Goal: Transaction & Acquisition: Purchase product/service

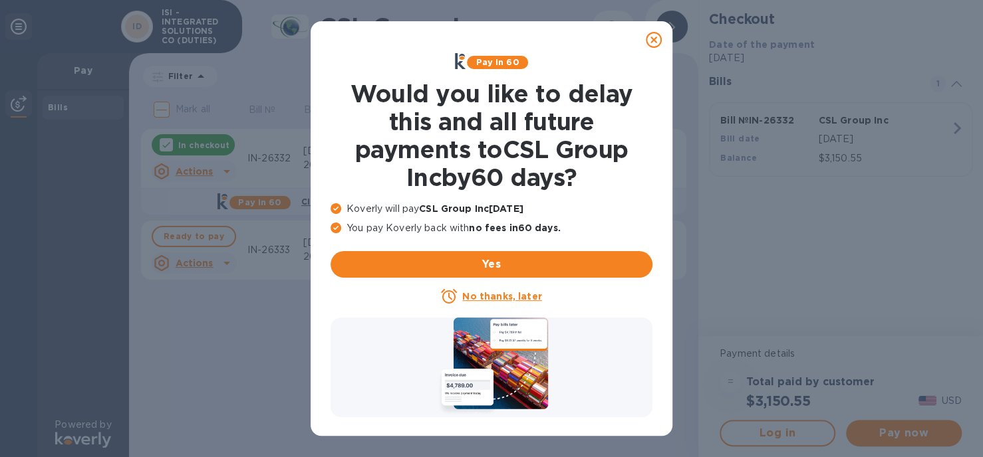
click at [499, 295] on u "No thanks, later" at bounding box center [501, 296] width 79 height 11
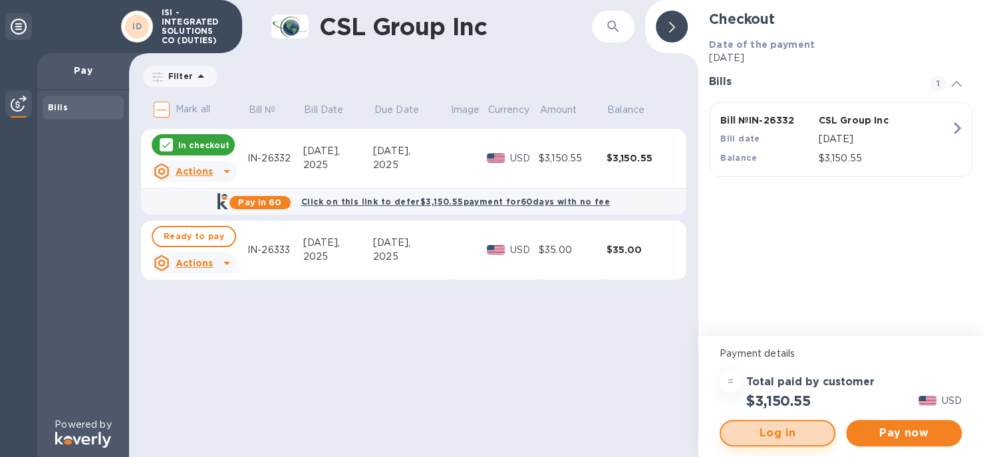
click at [801, 435] on span "Log in" at bounding box center [777, 434] width 92 height 16
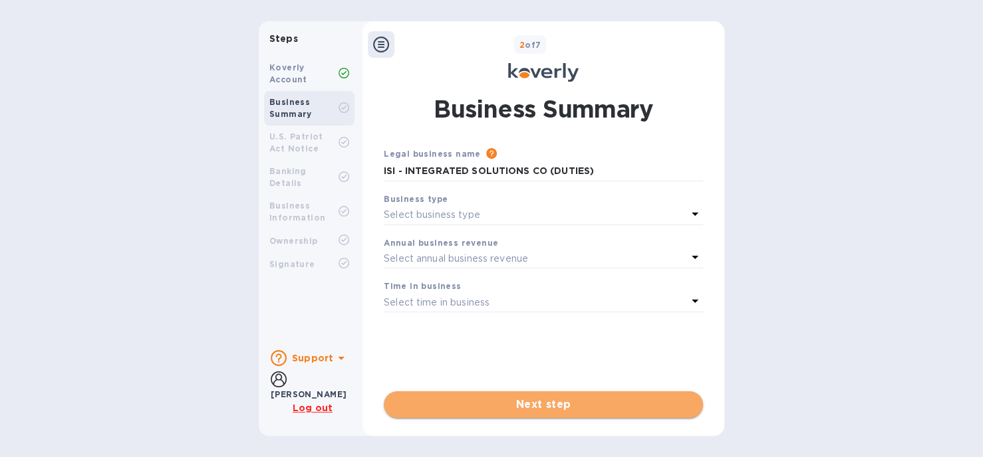
click at [517, 401] on span "Next step" at bounding box center [543, 405] width 298 height 16
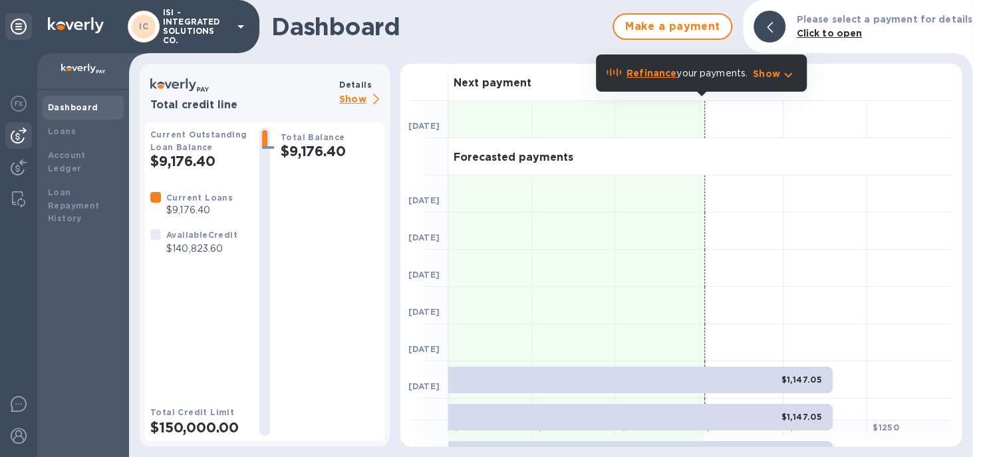
click at [20, 135] on img at bounding box center [19, 136] width 16 height 16
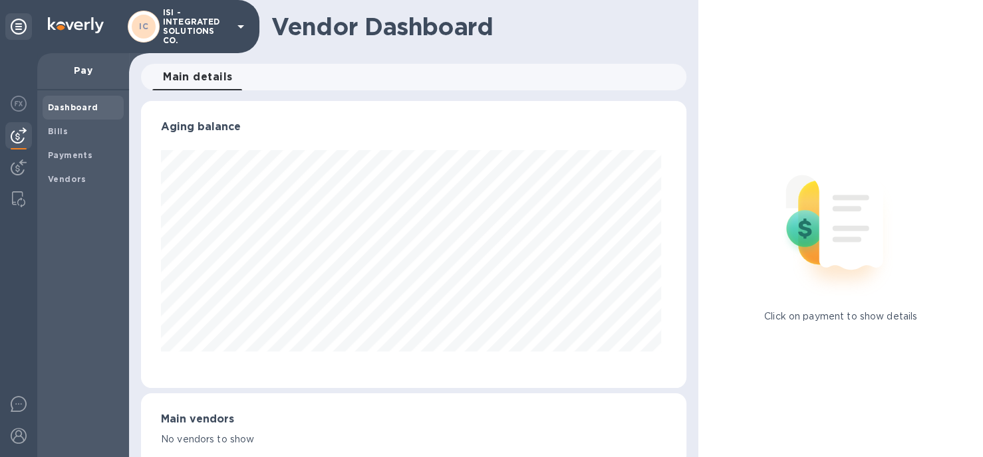
scroll to position [287, 540]
click at [61, 132] on b "Bills" at bounding box center [58, 131] width 20 height 10
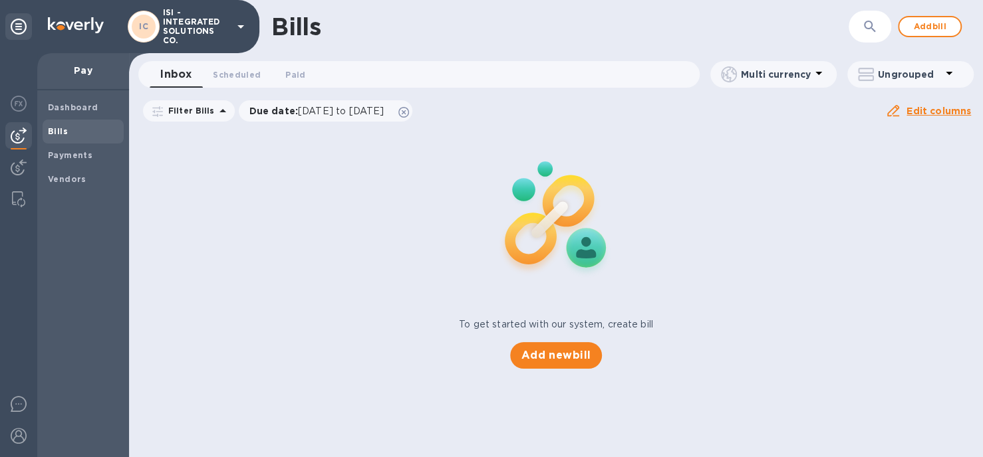
click at [210, 27] on p "ISI - INTEGRATED SOLUTIONS CO." at bounding box center [196, 26] width 66 height 37
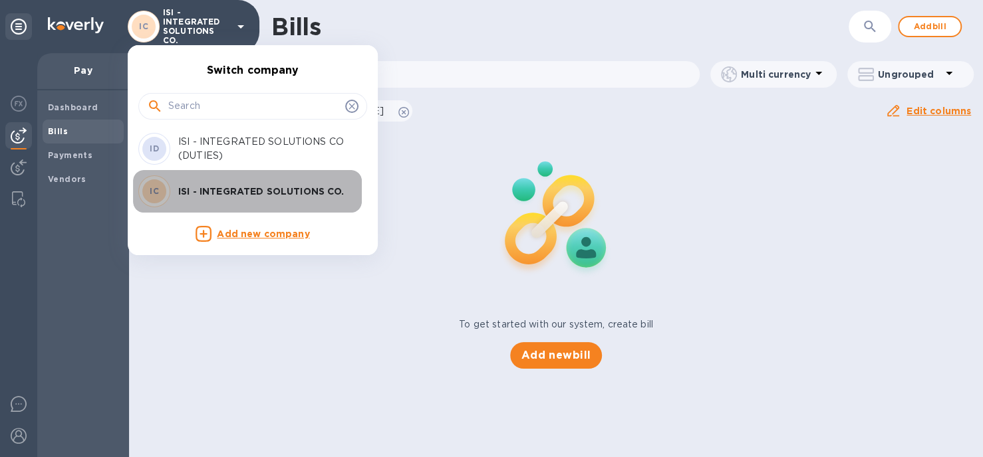
click at [232, 188] on p "ISI - INTEGRATED SOLUTIONS CO." at bounding box center [262, 191] width 168 height 13
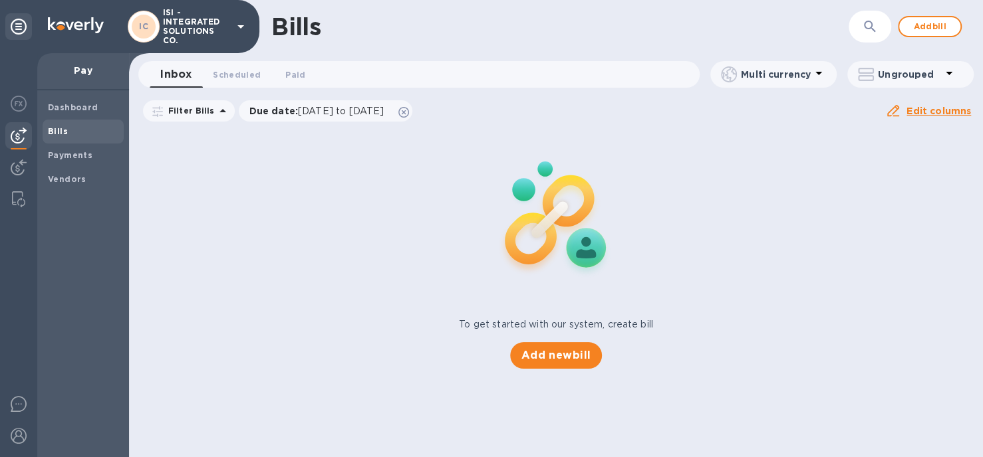
click at [74, 128] on span "Bills" at bounding box center [83, 131] width 70 height 13
click at [582, 353] on span "Add new bill" at bounding box center [556, 356] width 70 height 16
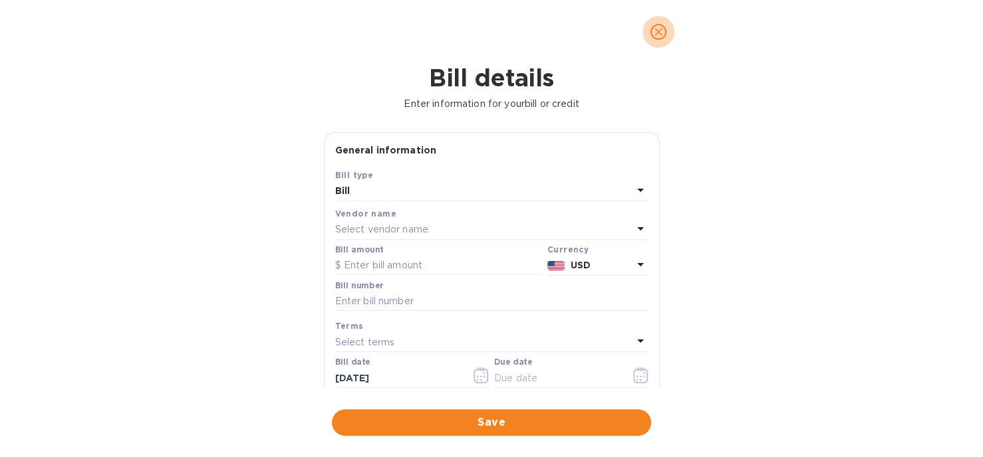
click at [659, 31] on icon "close" at bounding box center [658, 32] width 8 height 8
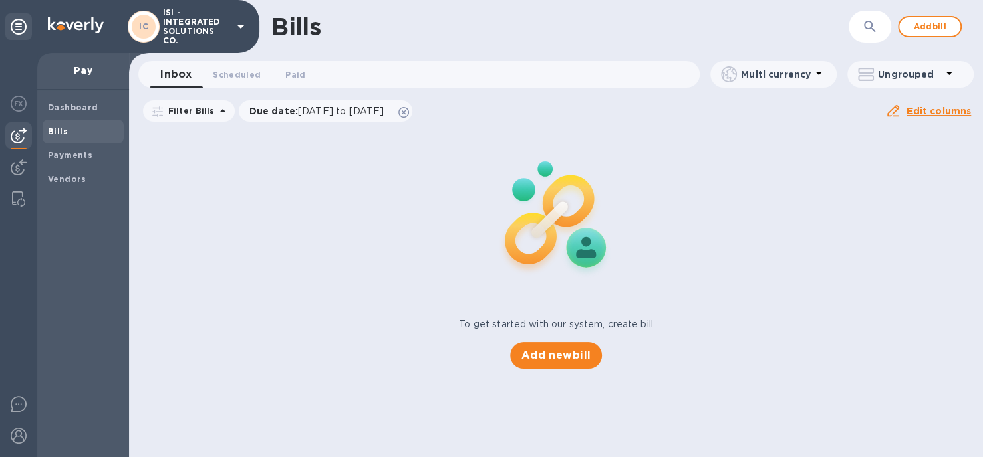
click at [237, 29] on icon at bounding box center [241, 27] width 16 height 16
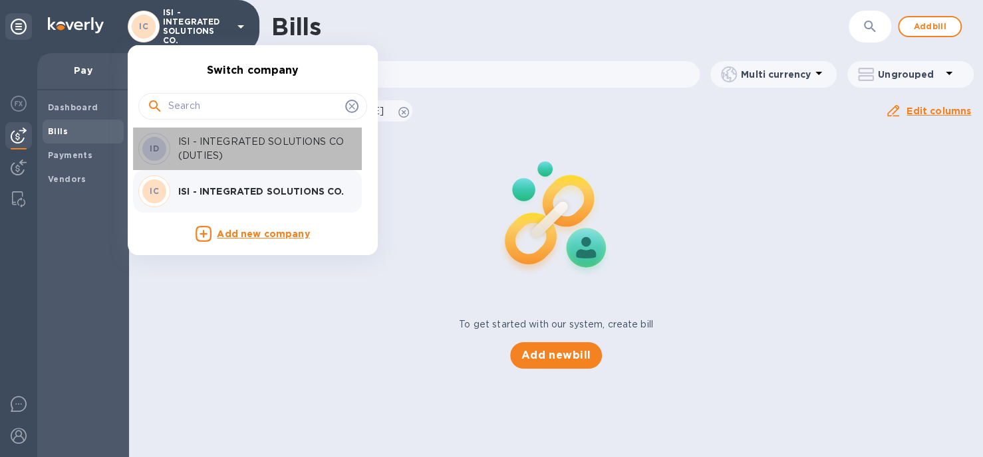
click at [226, 146] on p "ISI - INTEGRATED SOLUTIONS CO (DUTIES)" at bounding box center [262, 149] width 168 height 28
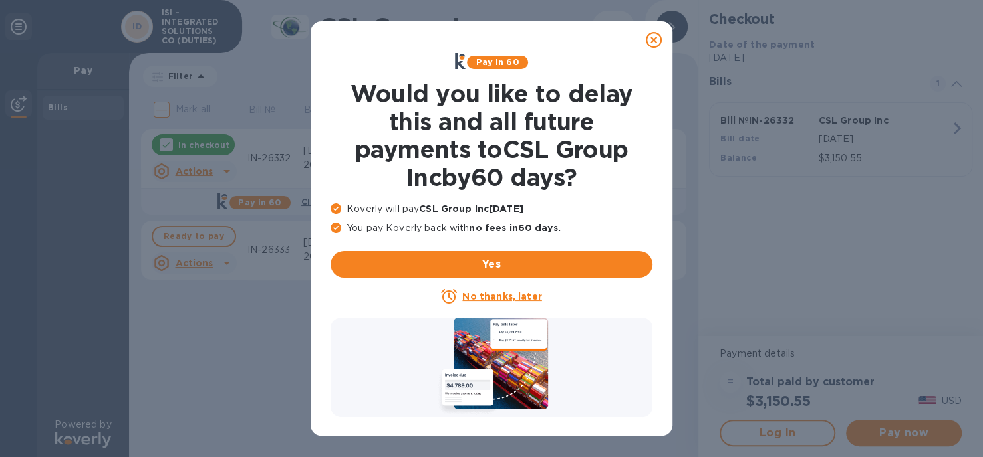
click at [511, 297] on u "No thanks, later" at bounding box center [501, 296] width 79 height 11
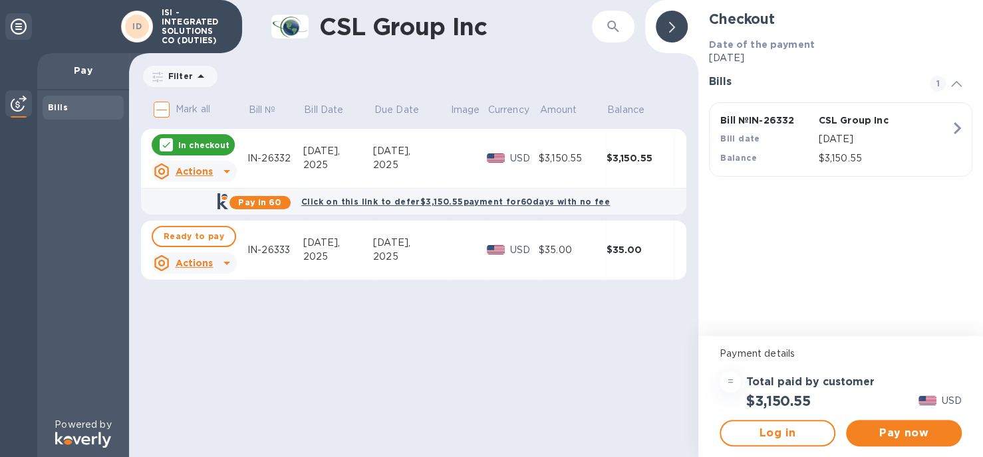
click at [245, 156] on td "In checkout Actions" at bounding box center [194, 159] width 106 height 60
click at [207, 143] on p "In checkout" at bounding box center [203, 145] width 51 height 11
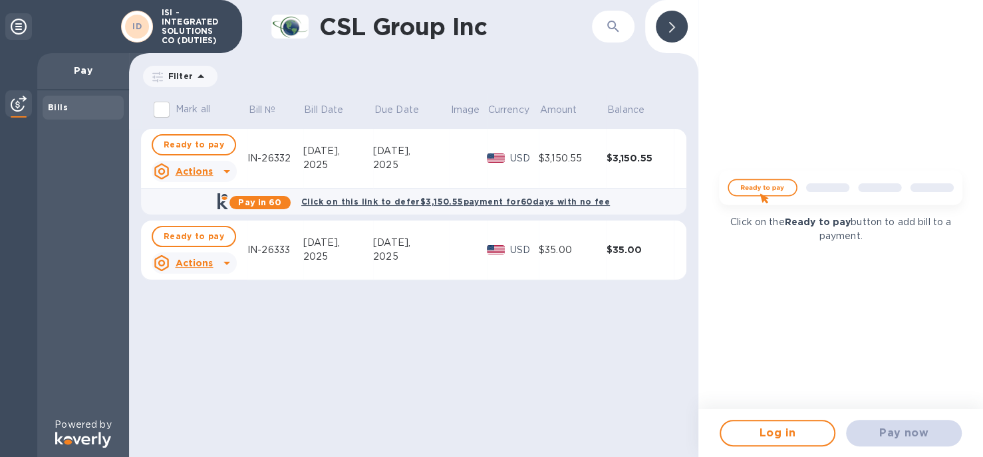
click at [772, 185] on img at bounding box center [840, 192] width 261 height 52
click at [202, 144] on span "Ready to pay" at bounding box center [194, 145] width 61 height 16
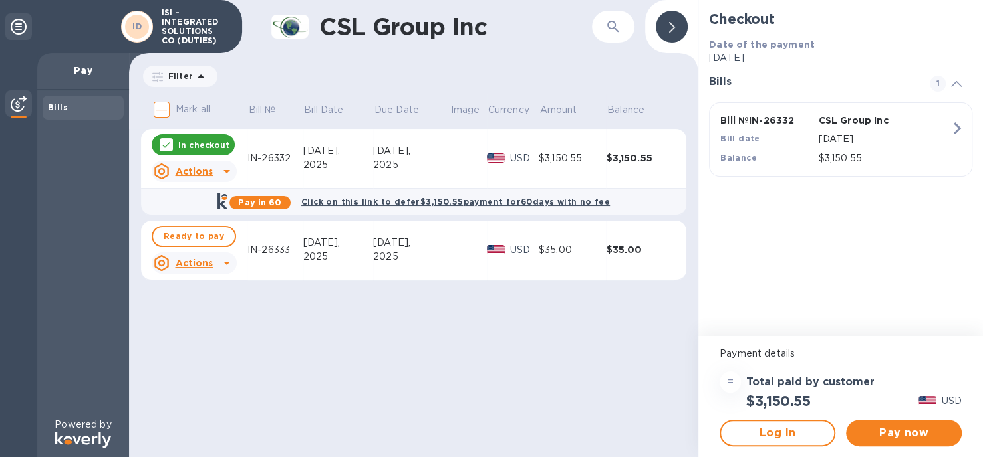
click at [947, 130] on icon "button" at bounding box center [957, 128] width 24 height 24
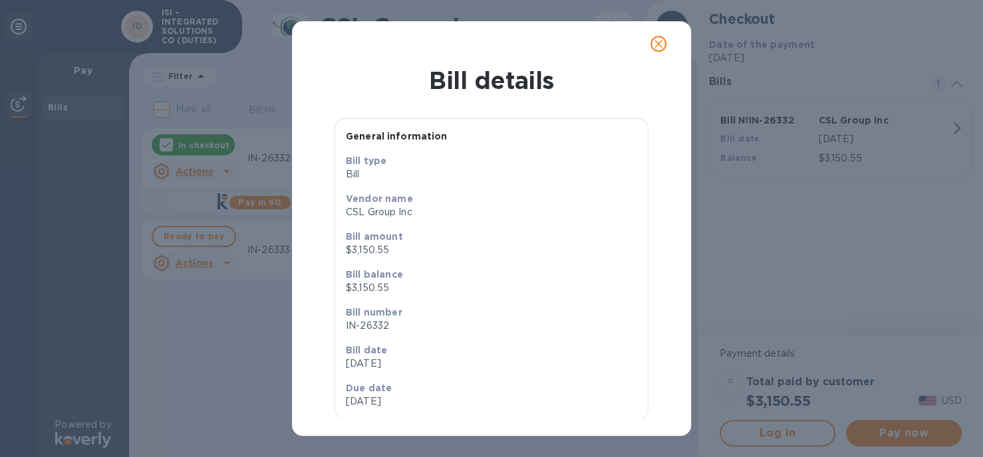
click at [655, 41] on icon "close" at bounding box center [658, 43] width 13 height 13
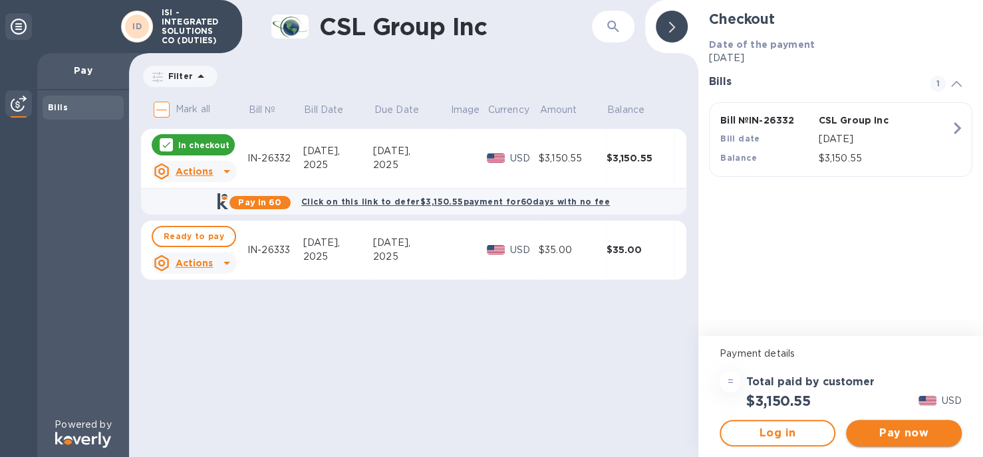
click at [868, 434] on span "Pay now" at bounding box center [903, 434] width 94 height 16
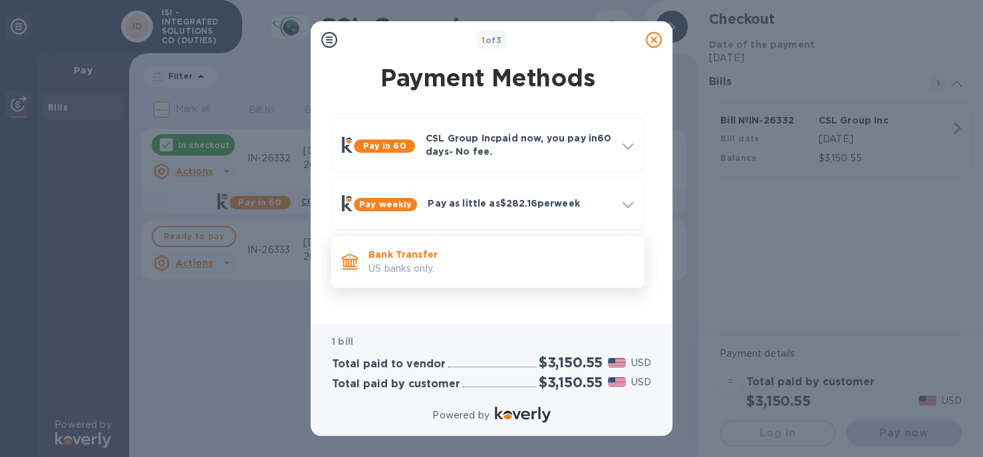
click at [416, 258] on p "Bank Transfer" at bounding box center [500, 254] width 265 height 13
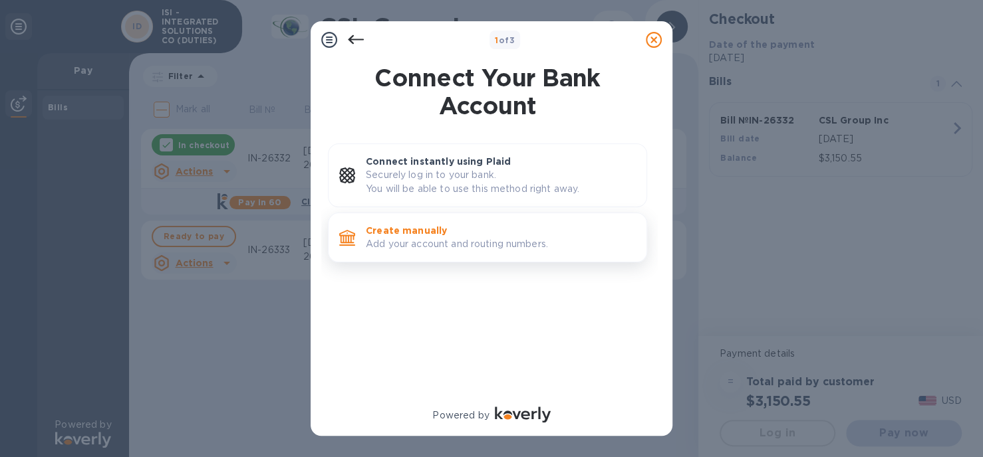
click at [416, 237] on p "Add your account and routing numbers." at bounding box center [501, 244] width 270 height 14
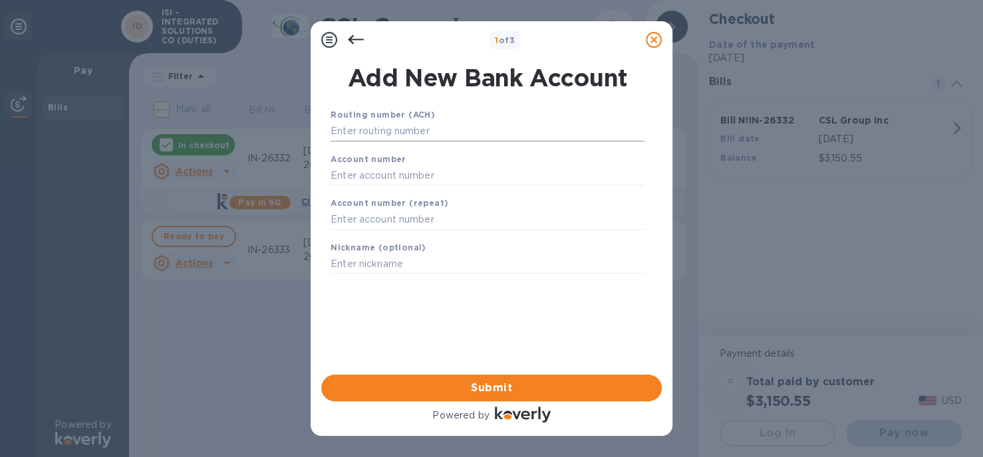
click at [374, 126] on input "text" at bounding box center [487, 132] width 314 height 20
click at [369, 137] on input "text" at bounding box center [487, 132] width 314 height 20
click at [394, 132] on input "text" at bounding box center [487, 132] width 314 height 20
paste input "122235821"
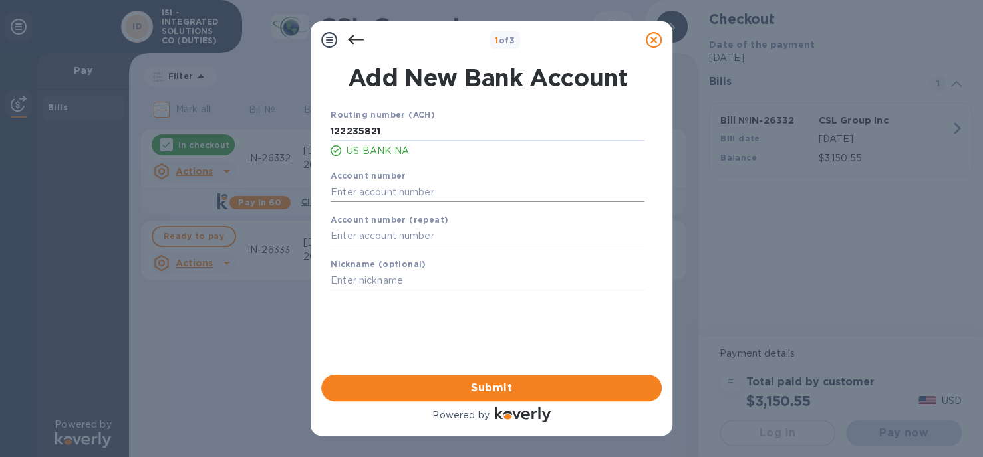
type input "122235821"
click at [366, 190] on input "text" at bounding box center [487, 192] width 314 height 20
click at [430, 194] on input "text" at bounding box center [487, 192] width 314 height 20
paste input "158300069131"
type input "158300069131"
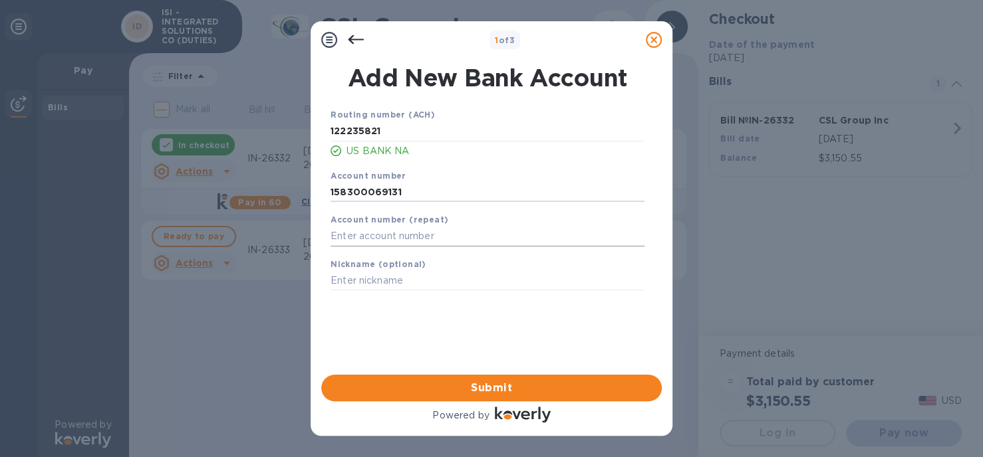
click at [417, 234] on input "text" at bounding box center [487, 237] width 314 height 20
paste input "158300069131"
type input "158300069131"
click at [399, 286] on input "text" at bounding box center [487, 281] width 314 height 20
click at [412, 277] on input "text" at bounding box center [487, 281] width 314 height 20
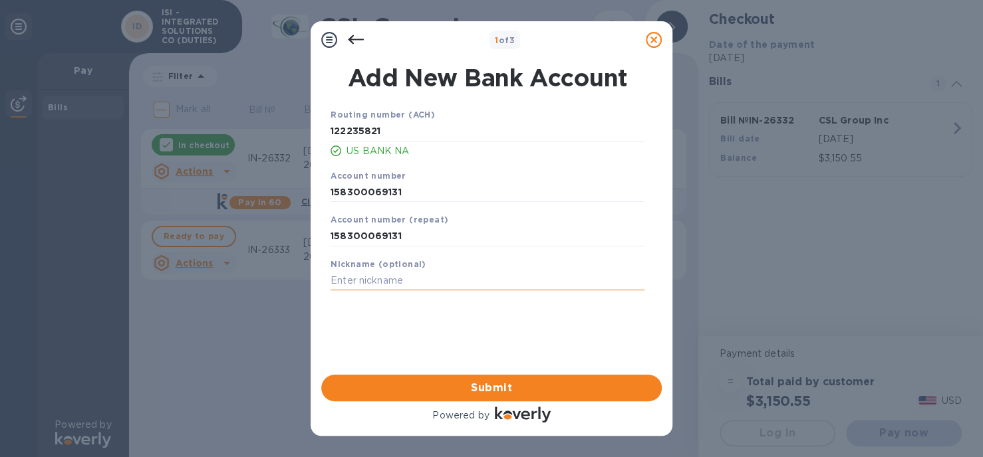
paste input "Innovated Solutions"
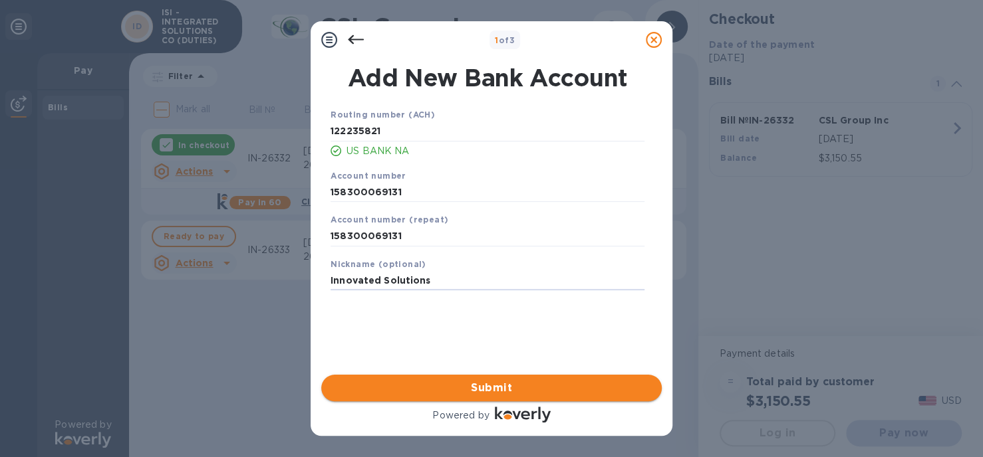
type input "Innovated Solutions"
click at [429, 389] on span "Submit" at bounding box center [491, 388] width 319 height 16
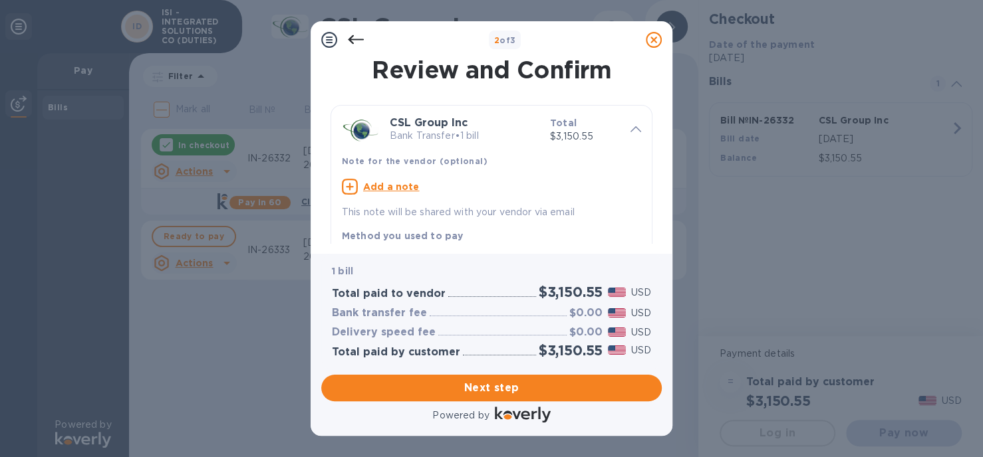
click at [391, 210] on p "This note will be shared with your vendor via email" at bounding box center [491, 212] width 299 height 14
click at [372, 184] on u "Add a note" at bounding box center [391, 187] width 57 height 11
click at [372, 184] on textarea at bounding box center [481, 188] width 278 height 11
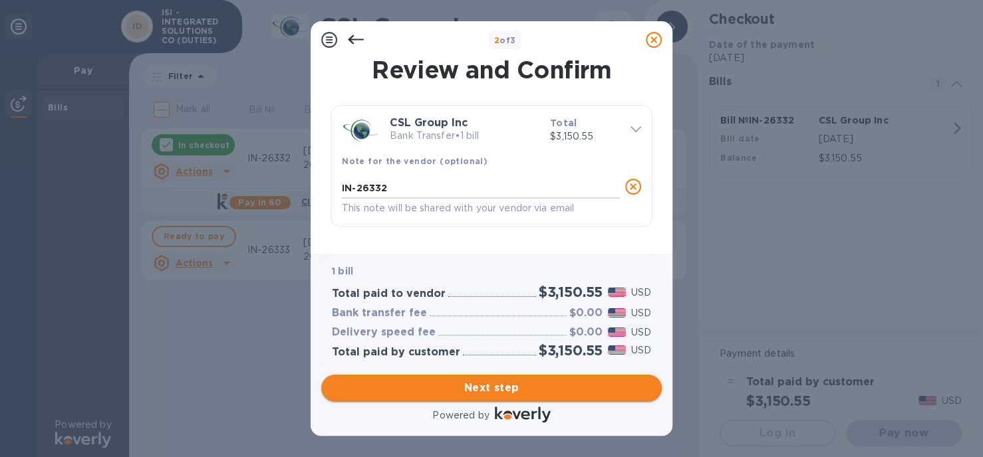
type textarea "IN-26332"
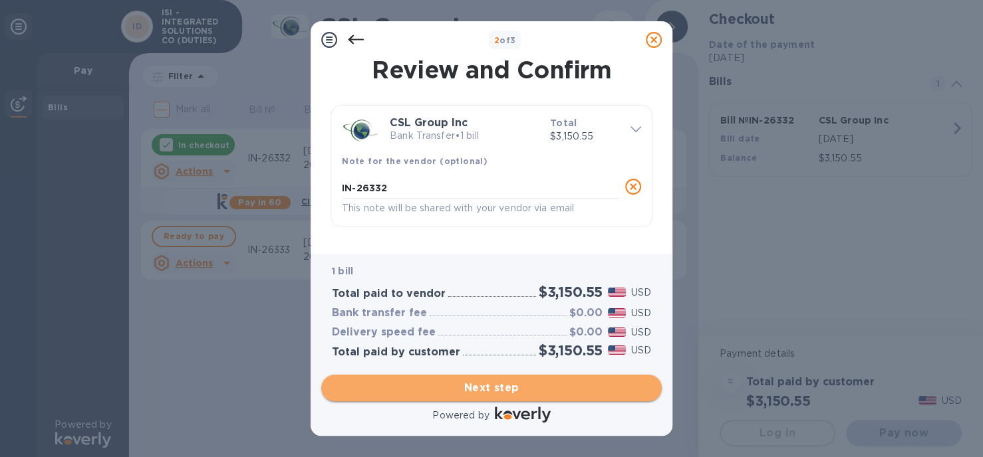
click at [463, 386] on span "Next step" at bounding box center [491, 388] width 319 height 16
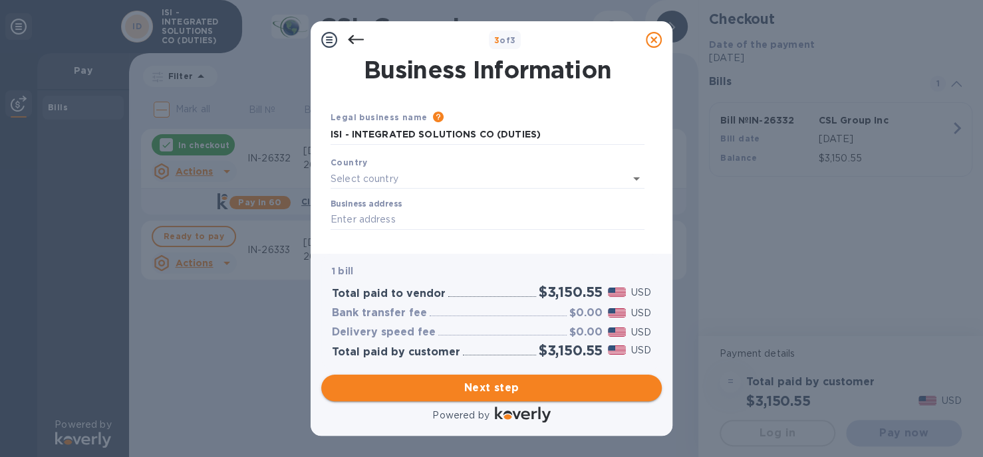
type input "United States"
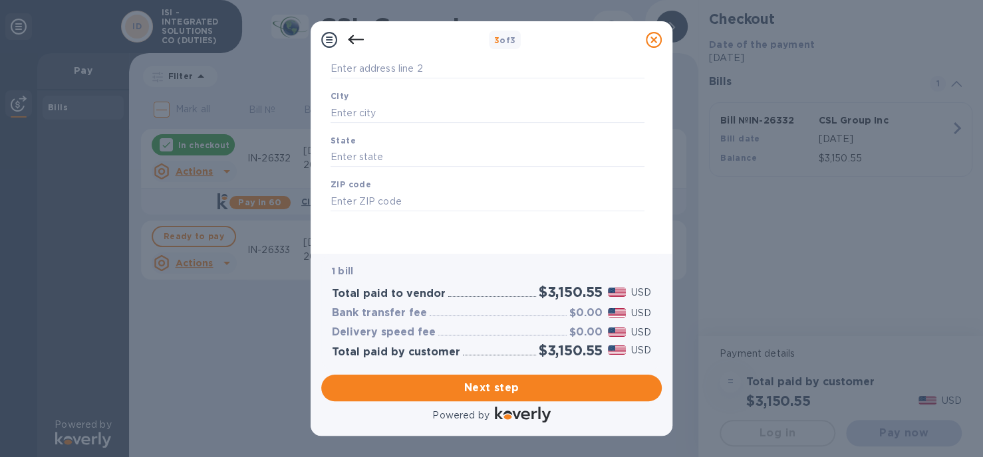
scroll to position [61, 0]
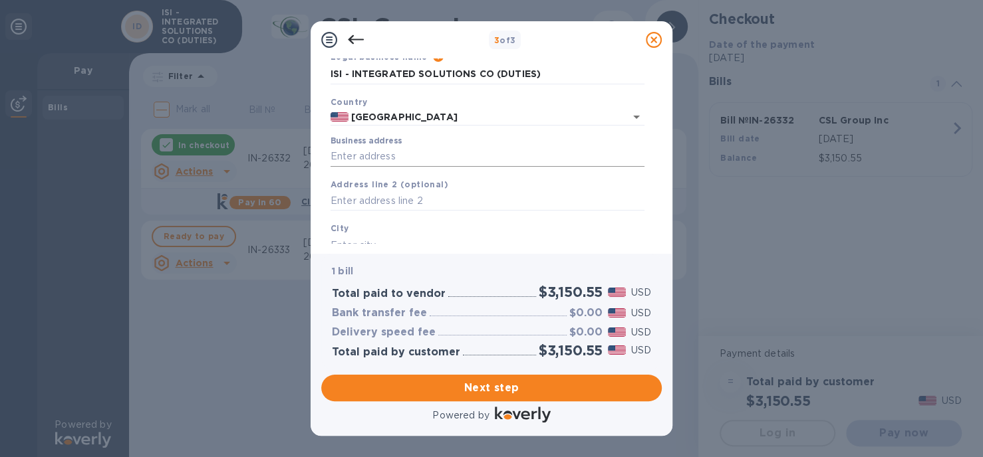
click at [370, 161] on input "Business address" at bounding box center [487, 157] width 314 height 20
type input "7201 Garden Grove Boulevard"
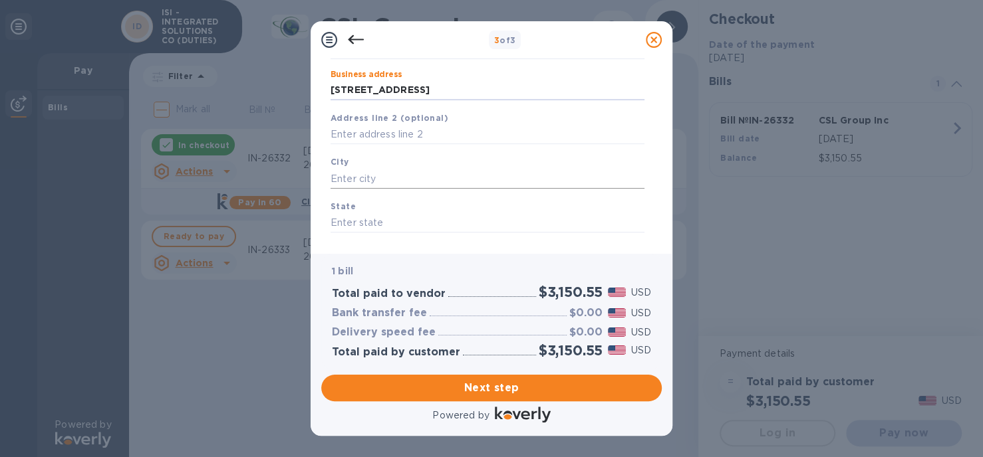
click at [350, 176] on input "text" at bounding box center [487, 179] width 314 height 20
type input "garden grove"
click at [356, 221] on input "text" at bounding box center [487, 223] width 314 height 20
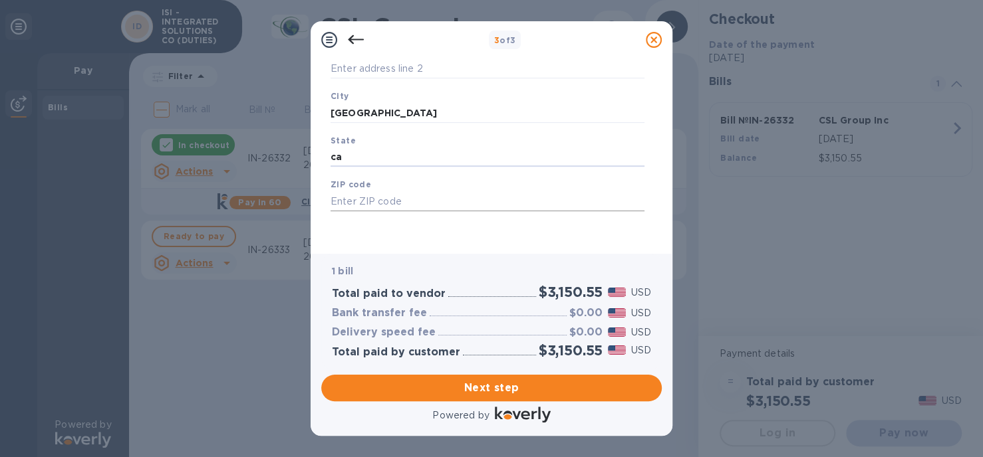
scroll to position [193, 0]
type input "ca"
click at [367, 201] on input "text" at bounding box center [487, 201] width 314 height 20
type input "92841"
click at [471, 383] on span "Next step" at bounding box center [491, 388] width 319 height 16
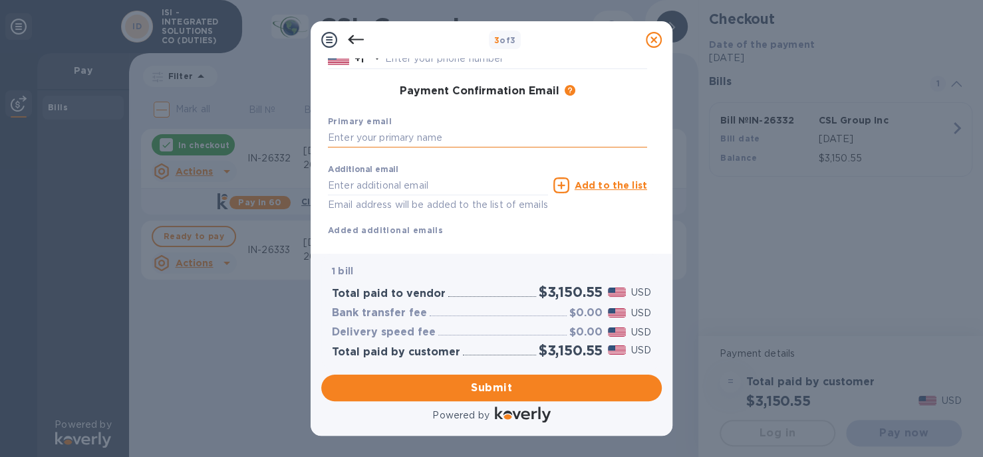
click at [386, 142] on input "text" at bounding box center [487, 138] width 319 height 20
type input "dana@isi-co.com"
click at [390, 189] on input "text" at bounding box center [438, 186] width 220 height 20
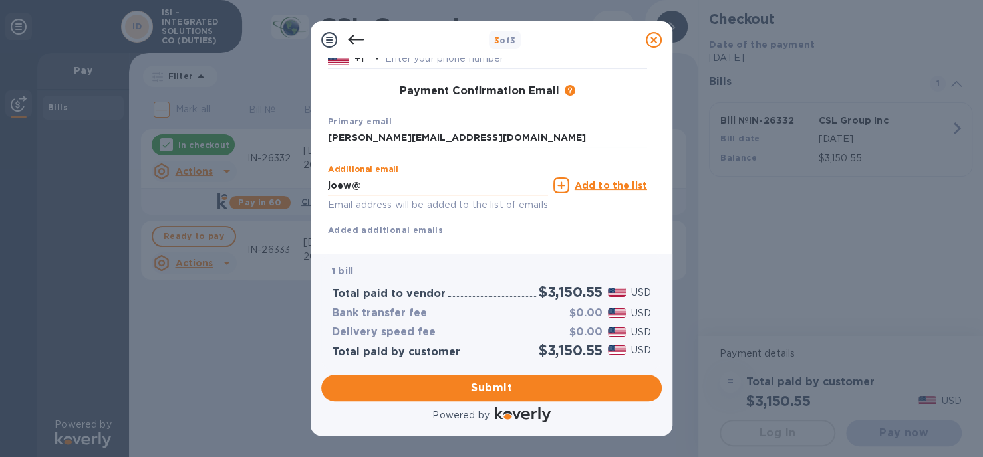
type input "JOEW@ISI-CO.COM"
type input "JOSEPH"
type input "whann"
click at [475, 384] on span "Submit" at bounding box center [491, 388] width 319 height 16
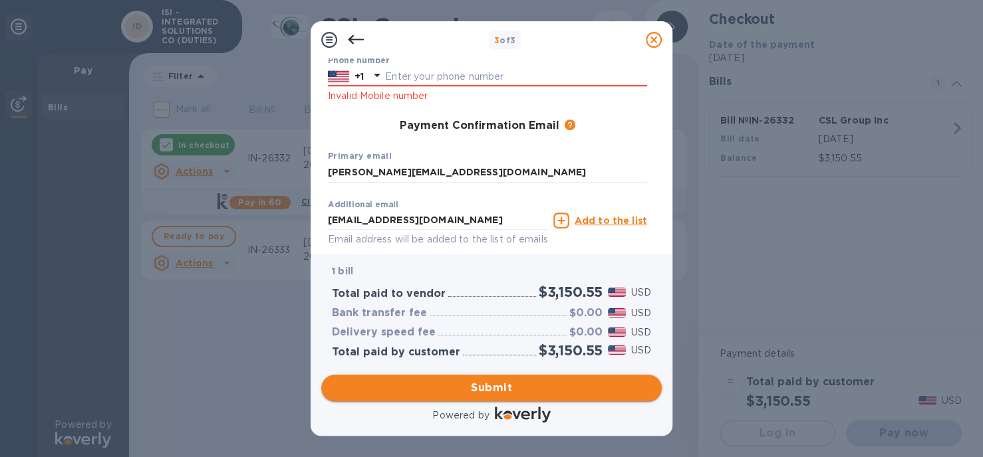
scroll to position [211, 0]
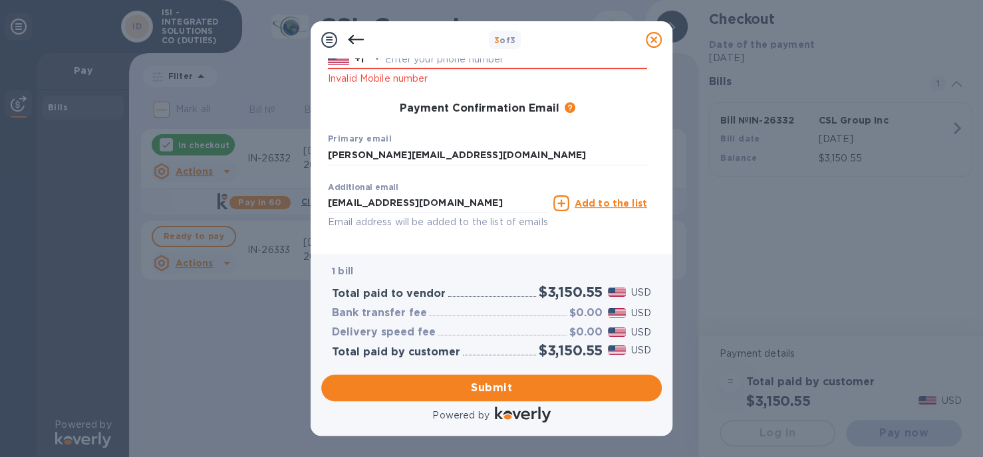
click at [378, 82] on p "Invalid Mobile number" at bounding box center [487, 78] width 319 height 15
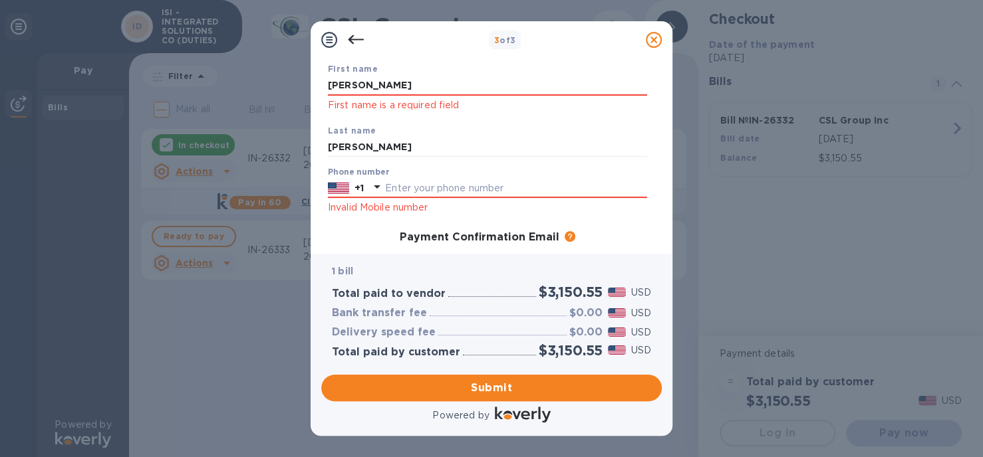
scroll to position [144, 0]
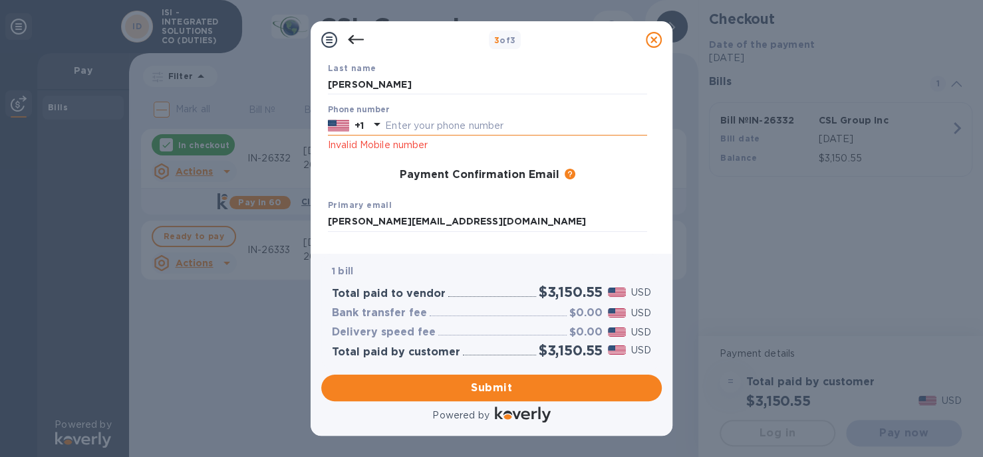
click at [390, 126] on input "text" at bounding box center [516, 126] width 262 height 20
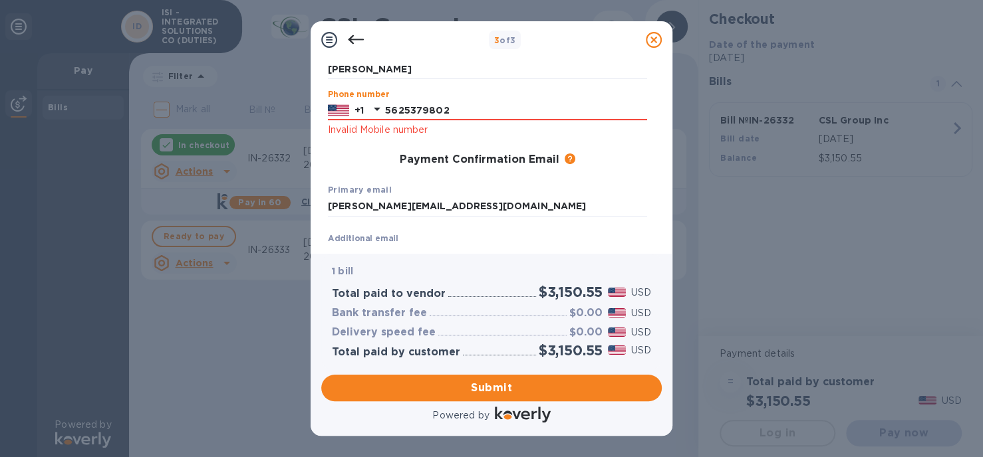
scroll to position [126, 0]
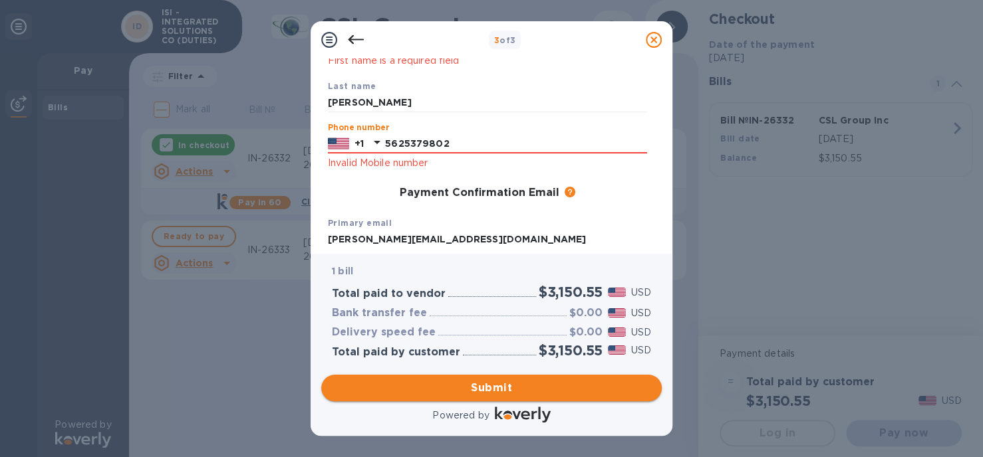
type input "5625379802"
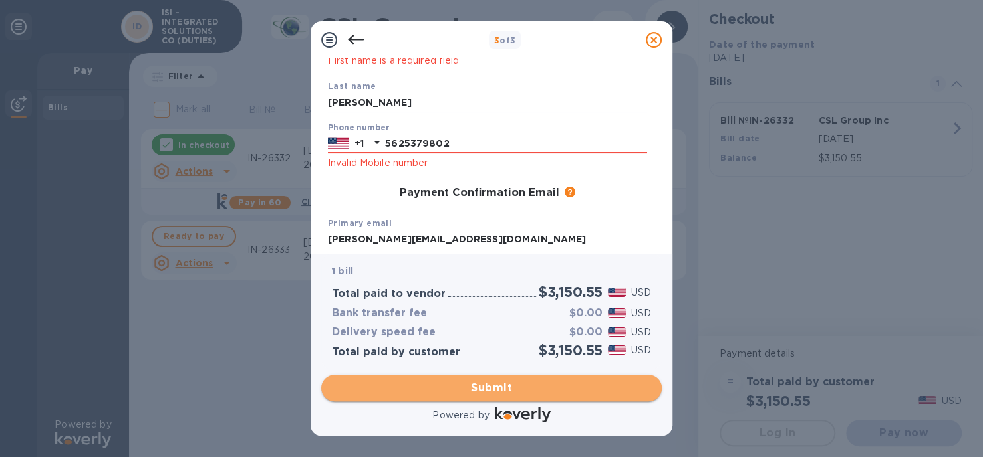
click at [487, 384] on span "Submit" at bounding box center [491, 388] width 319 height 16
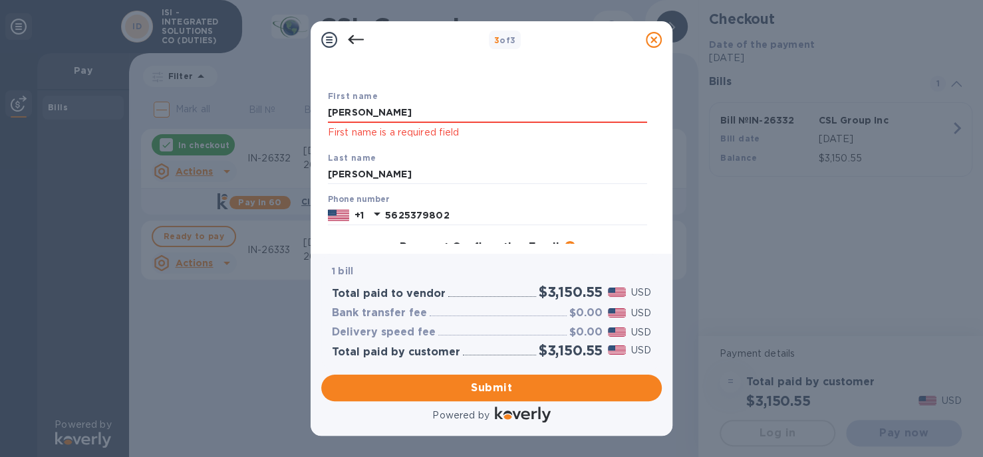
scroll to position [0, 0]
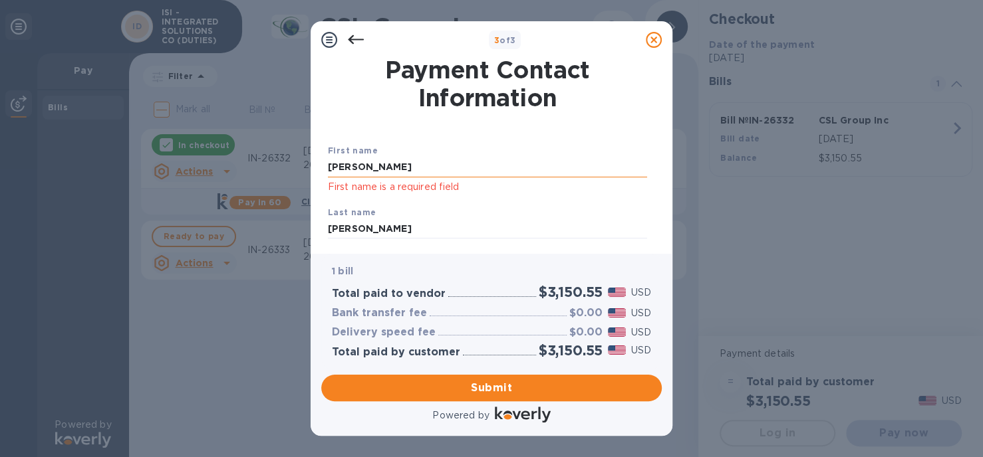
click at [403, 168] on input "JOSEPH" at bounding box center [487, 168] width 319 height 20
click at [398, 171] on input "JOSEPH" at bounding box center [487, 168] width 319 height 20
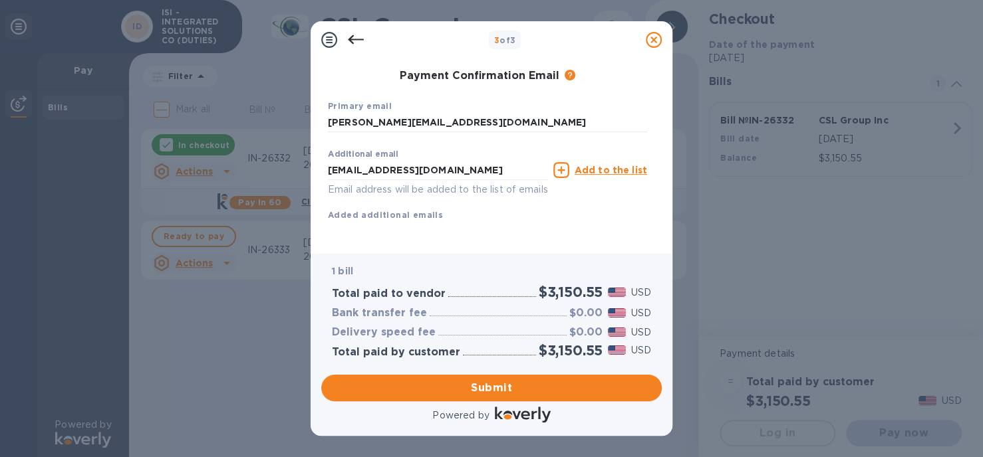
scroll to position [242, 0]
click at [414, 113] on input "dana@isi-co.com" at bounding box center [487, 123] width 319 height 20
drag, startPoint x: 414, startPoint y: 110, endPoint x: 263, endPoint y: 102, distance: 150.5
click at [263, 102] on div "3 of 3 Payment Contact Information First name JOSEPH First name is a required f…" at bounding box center [491, 228] width 983 height 457
type input "joew@isi-co.com"
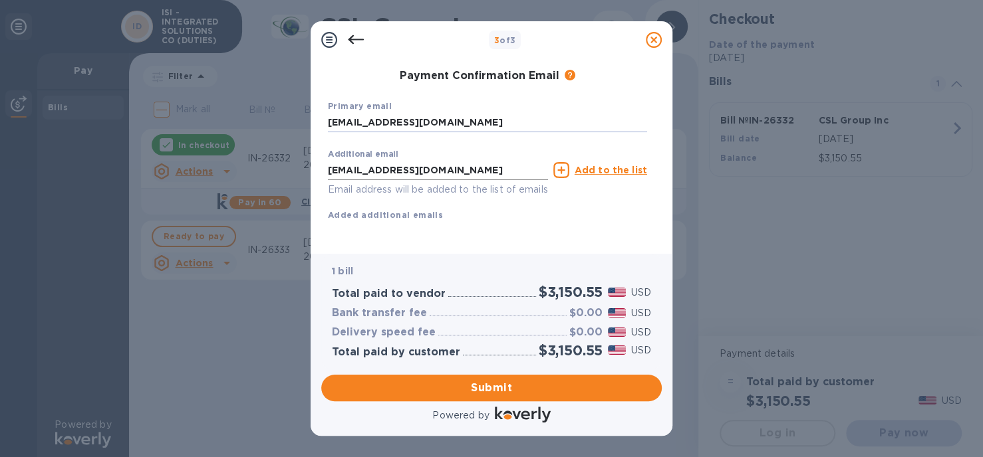
click at [426, 162] on input "JOEW@ISI-CO.COM" at bounding box center [438, 170] width 220 height 20
drag, startPoint x: 423, startPoint y: 155, endPoint x: 291, endPoint y: 148, distance: 131.8
click at [291, 148] on div "3 of 3 Payment Contact Information First name JOSEPH First name is a required f…" at bounding box center [491, 228] width 983 height 457
type input "dana@isi-co.com"
click at [461, 390] on span "Submit" at bounding box center [491, 388] width 319 height 16
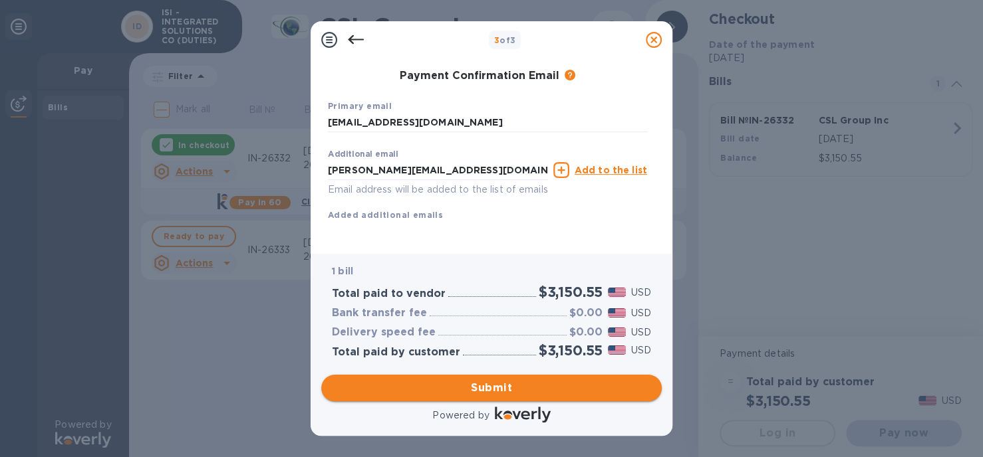
click at [473, 387] on span "Submit" at bounding box center [491, 388] width 319 height 16
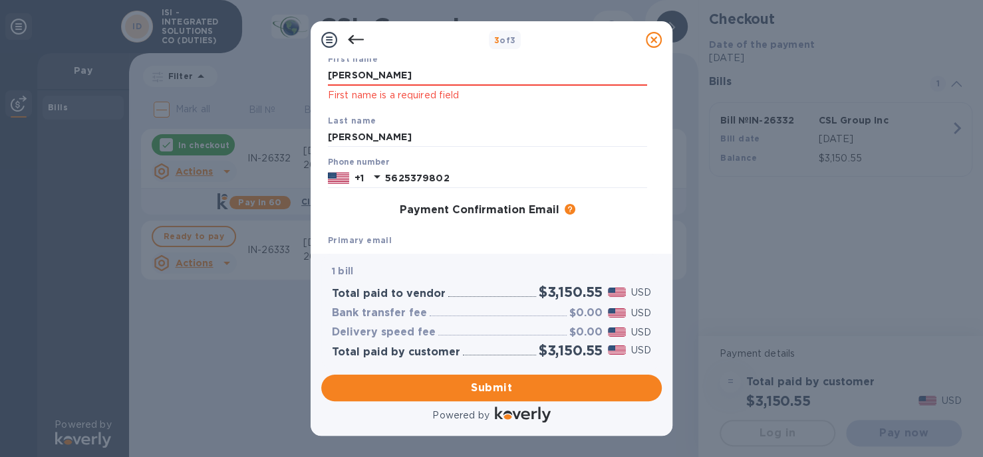
scroll to position [0, 0]
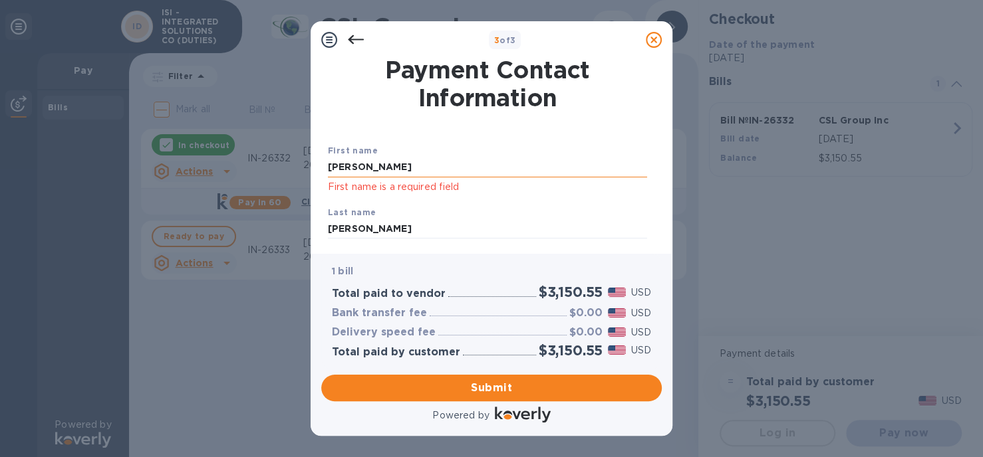
click at [412, 169] on input "JOSEPH" at bounding box center [487, 168] width 319 height 20
drag, startPoint x: 366, startPoint y: 167, endPoint x: 303, endPoint y: 161, distance: 62.8
click at [303, 165] on div "3 of 3 Payment Contact Information First name JOSEPH First name is a required f…" at bounding box center [491, 228] width 983 height 457
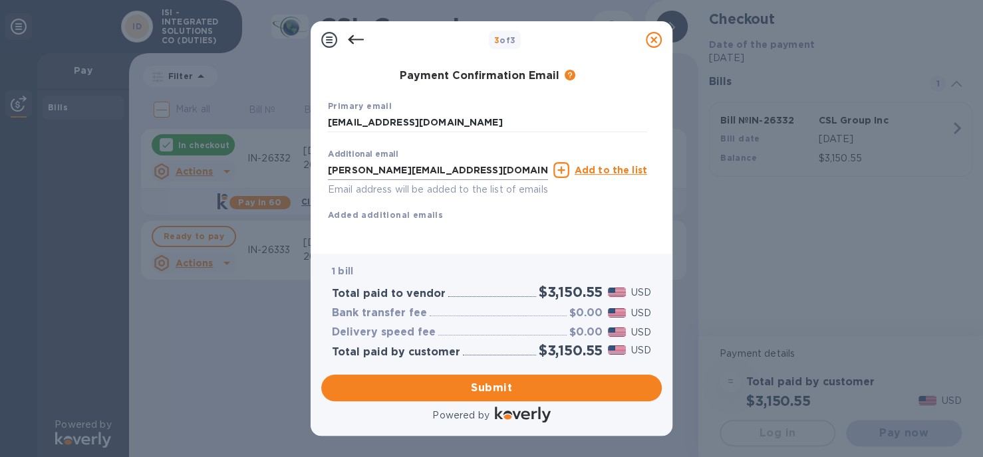
scroll to position [242, 0]
type input "joe"
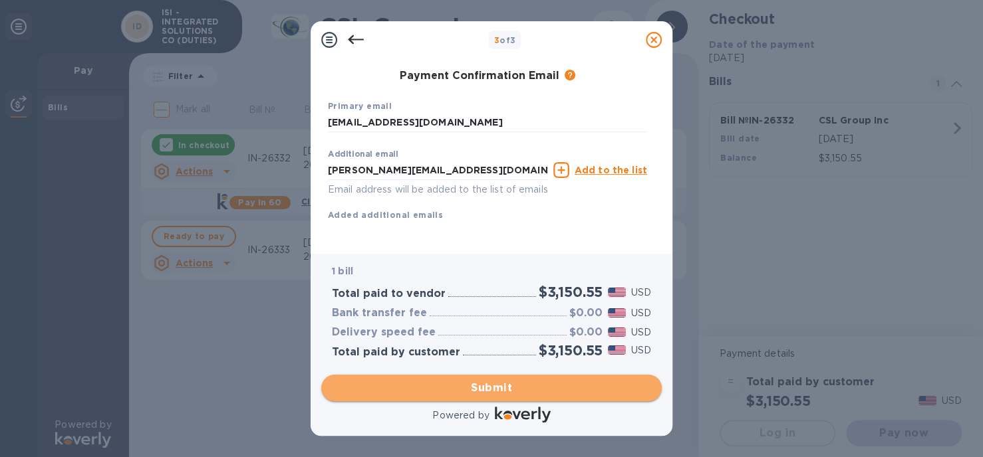
click at [483, 383] on span "Submit" at bounding box center [491, 388] width 319 height 16
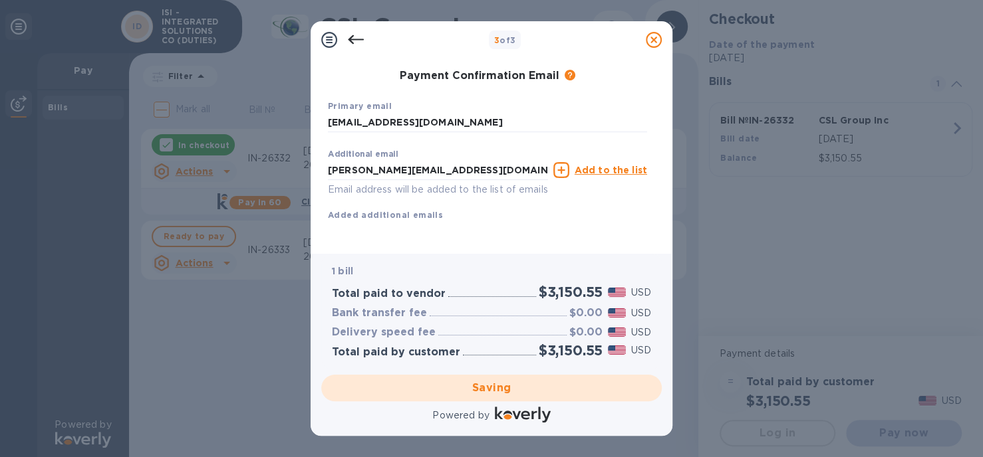
scroll to position [0, 0]
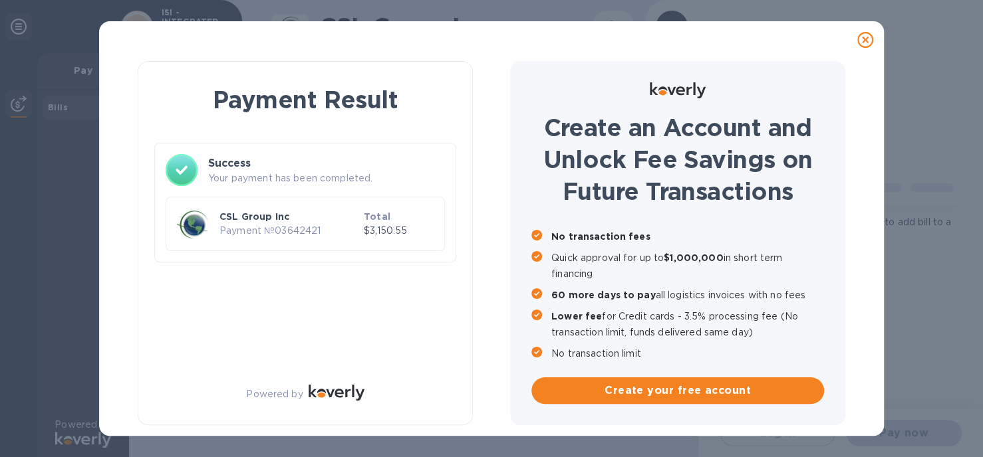
checkbox input "true"
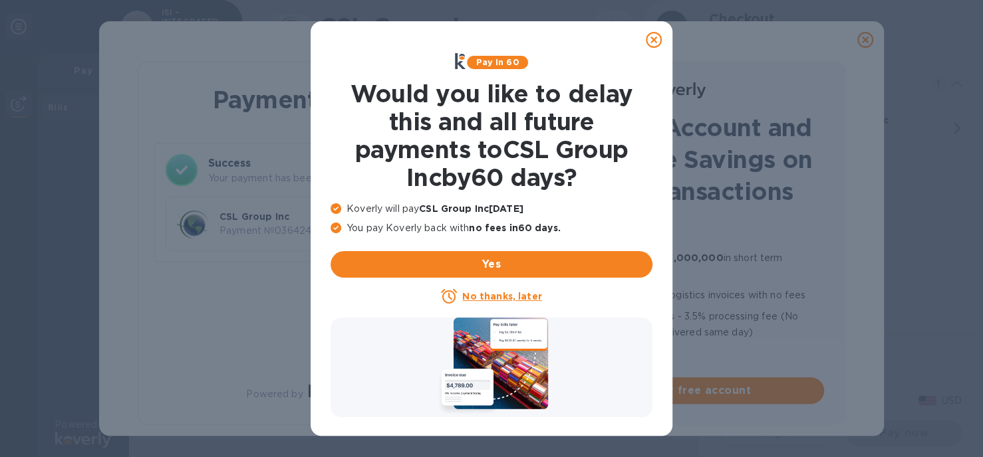
click at [511, 298] on u "No thanks, later" at bounding box center [501, 296] width 79 height 11
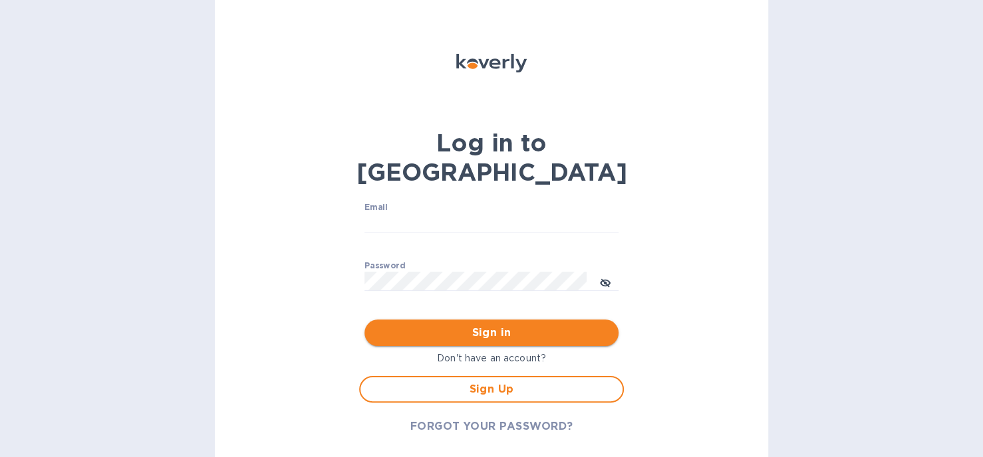
type input "[PERSON_NAME][EMAIL_ADDRESS][DOMAIN_NAME]"
click at [503, 325] on span "Sign in" at bounding box center [491, 333] width 233 height 16
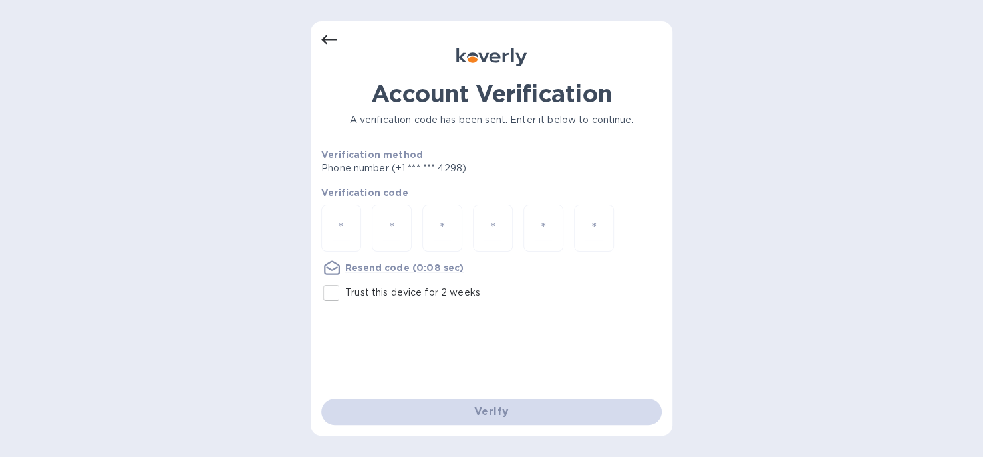
click at [362, 223] on div at bounding box center [491, 230] width 340 height 50
click at [344, 226] on input "number" at bounding box center [340, 228] width 17 height 25
type input "2"
type input "3"
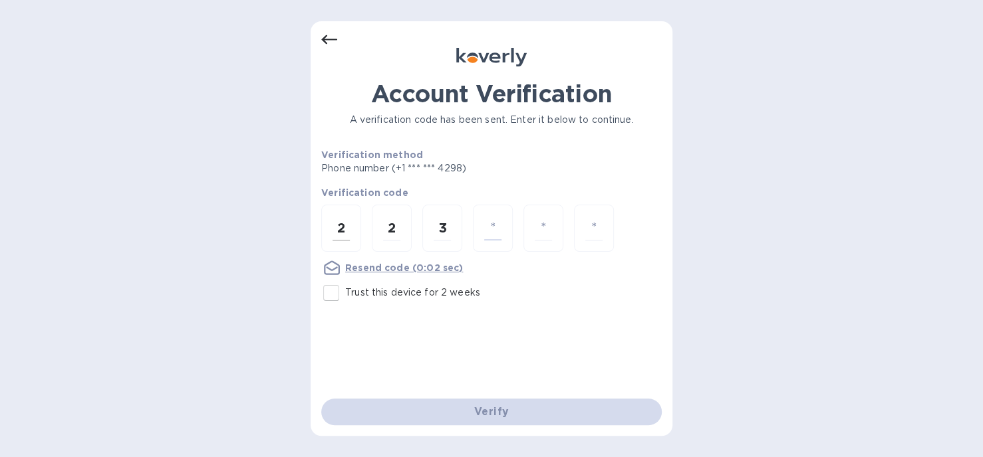
type input "7"
type input "9"
type input "4"
